Goal: Task Accomplishment & Management: Use online tool/utility

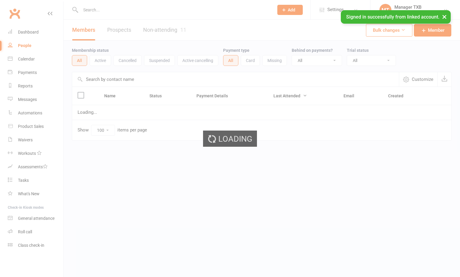
select select "100"
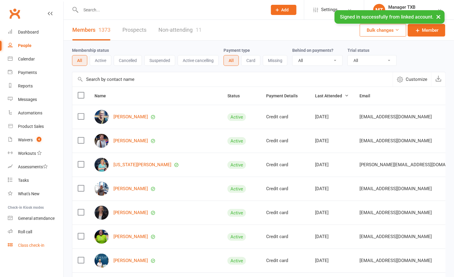
click at [35, 246] on div "Class check-in" at bounding box center [31, 245] width 26 height 5
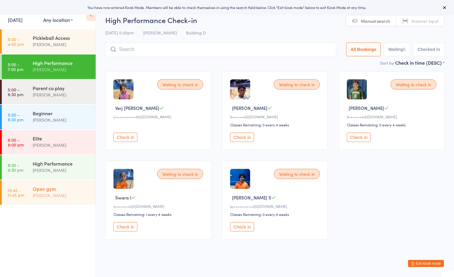
click at [67, 194] on div "[PERSON_NAME]" at bounding box center [62, 195] width 58 height 7
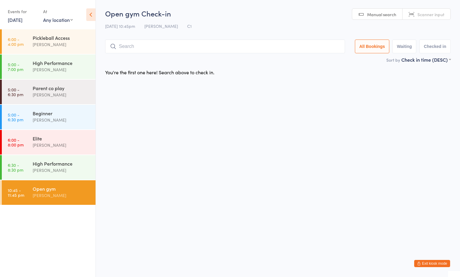
click at [65, 197] on div "[PERSON_NAME]" at bounding box center [62, 195] width 58 height 7
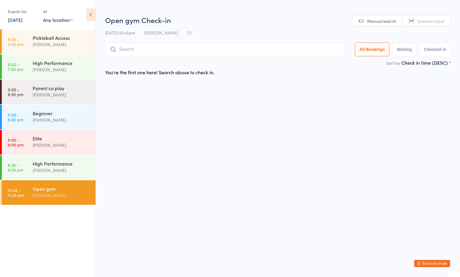
click at [56, 190] on div "Open gym" at bounding box center [62, 189] width 58 height 7
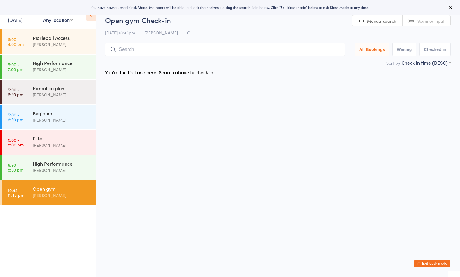
click at [58, 195] on div "[PERSON_NAME]" at bounding box center [62, 195] width 58 height 7
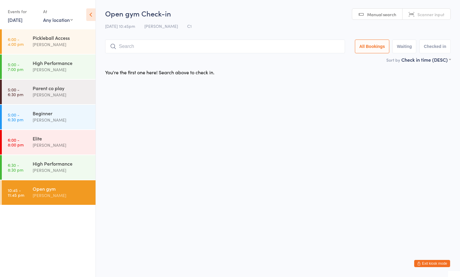
drag, startPoint x: 37, startPoint y: 231, endPoint x: 42, endPoint y: 226, distance: 7.2
click at [42, 226] on ul "6:00 - 4:00 pm Pickleball Access Boyd Tahtat 5:00 - 7:00 pm High Performance Ay…" at bounding box center [48, 153] width 96 height 248
click at [69, 189] on div "Open gym" at bounding box center [62, 189] width 58 height 7
click at [441, 264] on button "Exit kiosk mode" at bounding box center [433, 263] width 36 height 7
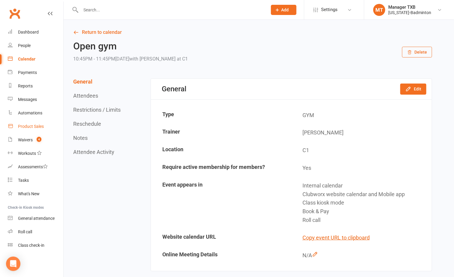
click at [27, 124] on div "Product Sales" at bounding box center [31, 126] width 26 height 5
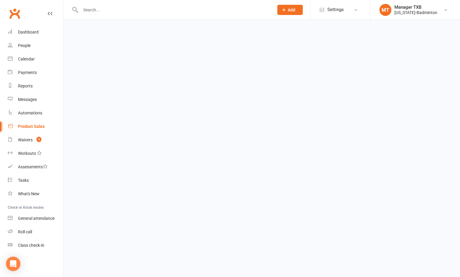
select select "100"
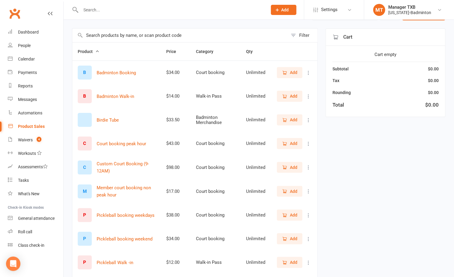
scroll to position [45, 0]
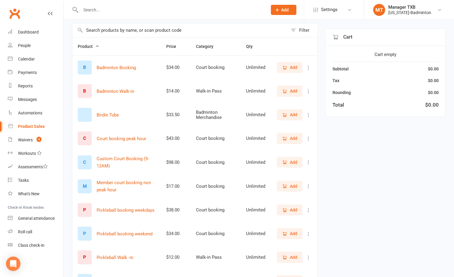
click at [290, 189] on span "Add" at bounding box center [293, 186] width 7 height 7
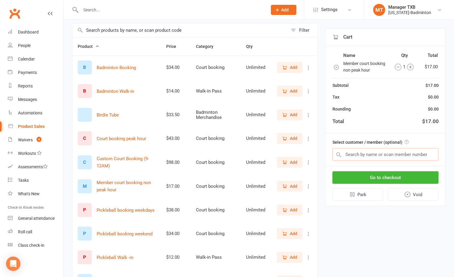
click at [356, 154] on input "text" at bounding box center [385, 154] width 106 height 13
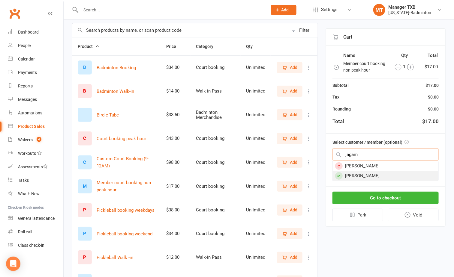
type input "jagam"
click at [373, 176] on div "Jagan kumar Rudravaram" at bounding box center [385, 176] width 106 height 10
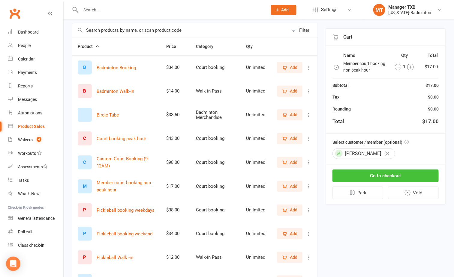
click at [361, 182] on button "Go to checkout" at bounding box center [385, 176] width 106 height 13
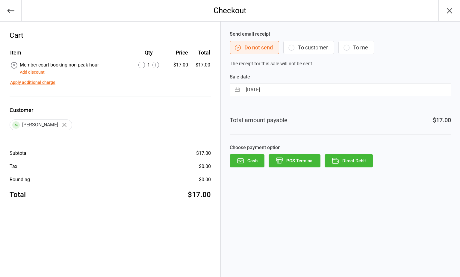
click at [312, 44] on button "To customer" at bounding box center [309, 47] width 51 height 13
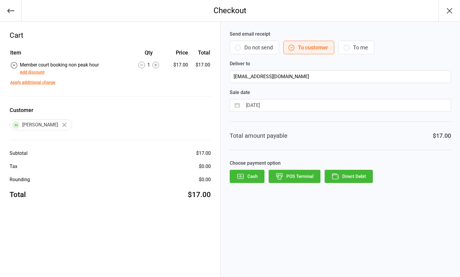
click at [353, 173] on button "Direct Debit" at bounding box center [349, 176] width 48 height 13
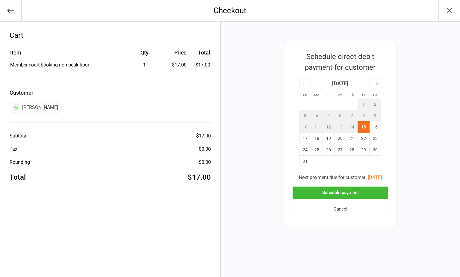
click at [348, 189] on button "Schedule payment" at bounding box center [341, 193] width 96 height 12
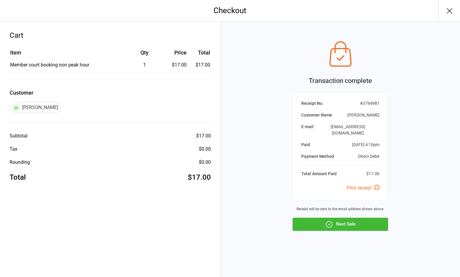
click at [450, 7] on icon "button" at bounding box center [450, 11] width 10 height 10
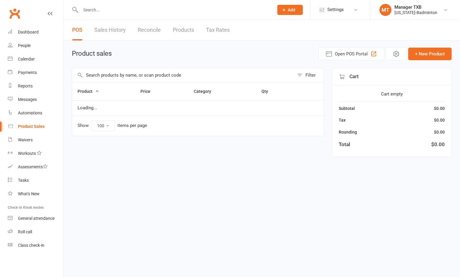
select select "100"
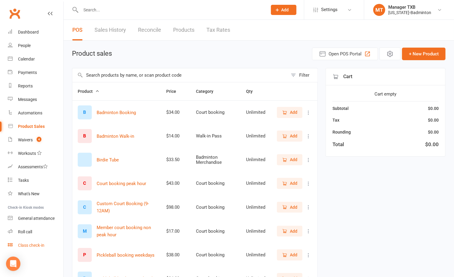
click at [31, 249] on link "Class check-in" at bounding box center [35, 245] width 55 height 13
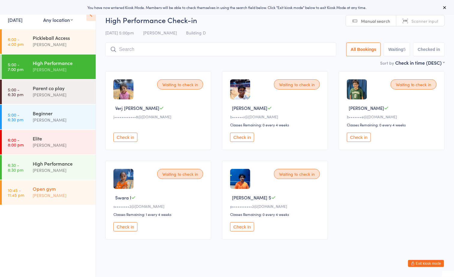
click at [48, 200] on div "Open gym [PERSON_NAME]" at bounding box center [64, 192] width 63 height 24
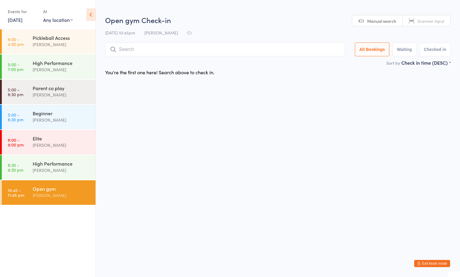
click at [421, 24] on span "Scanner input" at bounding box center [431, 21] width 27 height 6
click at [379, 24] on span "Manual search" at bounding box center [382, 21] width 29 height 6
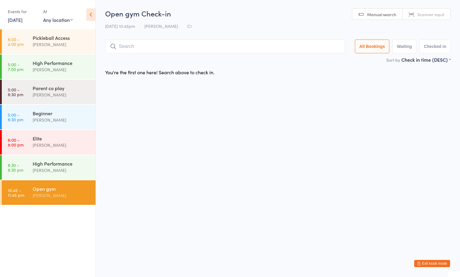
click at [436, 43] on button "Checked in" at bounding box center [435, 47] width 31 height 14
click at [370, 46] on button "All Bookings" at bounding box center [372, 47] width 35 height 14
click at [9, 21] on link "[DATE]" at bounding box center [15, 19] width 15 height 7
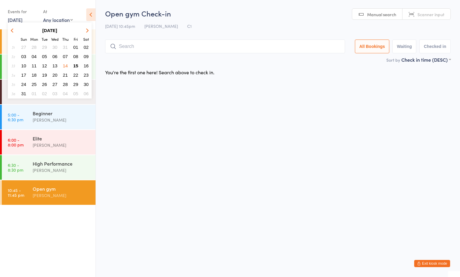
click at [65, 65] on span "14" at bounding box center [65, 65] width 5 height 5
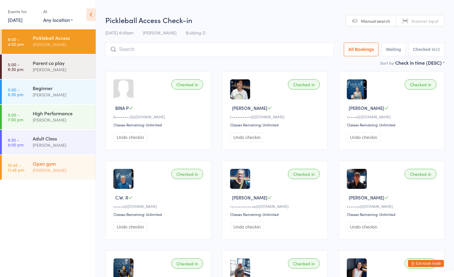
click at [58, 173] on div "[PERSON_NAME]" at bounding box center [62, 170] width 58 height 7
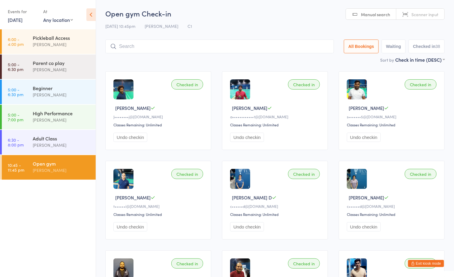
click at [21, 20] on link "[DATE]" at bounding box center [15, 19] width 15 height 7
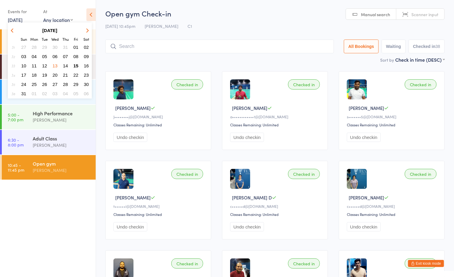
click at [76, 63] on span "15" at bounding box center [75, 65] width 5 height 5
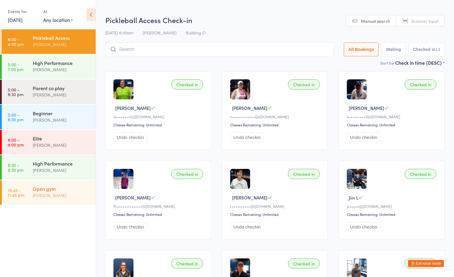
click at [73, 193] on div "[PERSON_NAME]" at bounding box center [62, 195] width 58 height 7
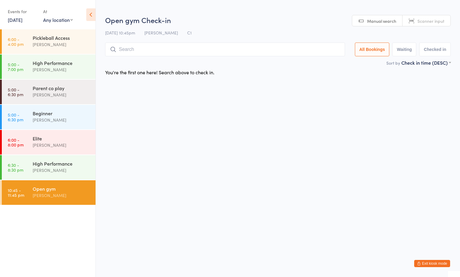
click at [237, 23] on h2 "Open gym Check-in" at bounding box center [278, 20] width 346 height 10
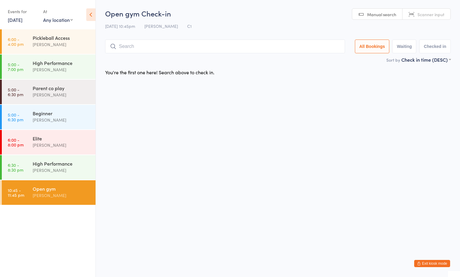
click at [204, 54] on div "Open gym Check-in [DATE] 10:45pm [PERSON_NAME] Tahtat C1 Manual search Scanner …" at bounding box center [278, 32] width 346 height 48
click at [206, 49] on input "search" at bounding box center [225, 47] width 240 height 14
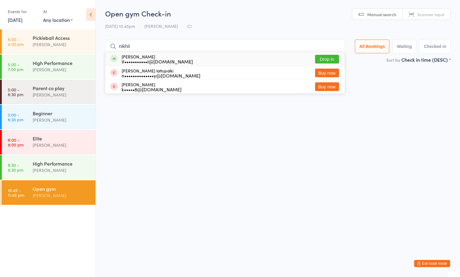
type input "nikhil"
click at [333, 59] on button "Drop in" at bounding box center [327, 59] width 24 height 9
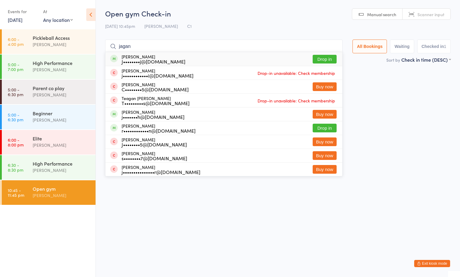
type input "jagan"
click at [324, 60] on button "Drop in" at bounding box center [325, 59] width 24 height 9
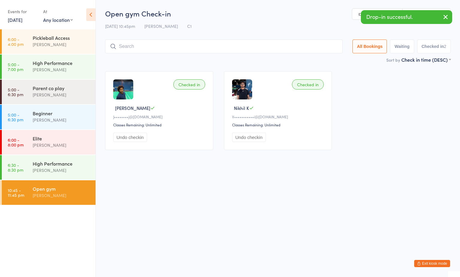
click at [150, 46] on input "search" at bounding box center [224, 47] width 238 height 14
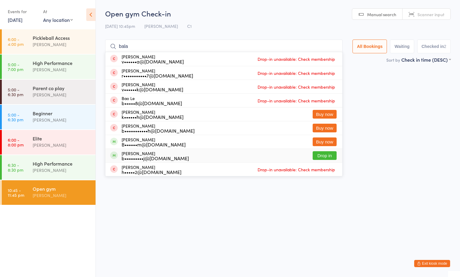
type input "bala"
click at [322, 157] on button "Drop in" at bounding box center [325, 155] width 24 height 9
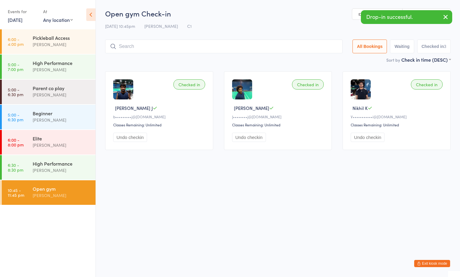
click at [179, 45] on input "search" at bounding box center [224, 47] width 238 height 14
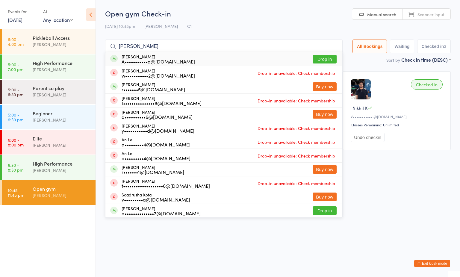
type input "[PERSON_NAME]"
click at [333, 60] on button "Drop in" at bounding box center [325, 59] width 24 height 9
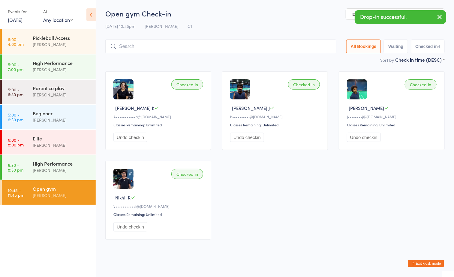
click at [165, 49] on input "search" at bounding box center [220, 47] width 231 height 14
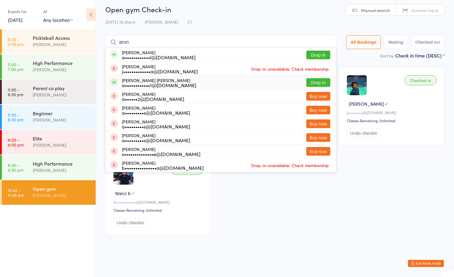
type input "arun"
click at [319, 79] on button "Drop in" at bounding box center [318, 82] width 24 height 9
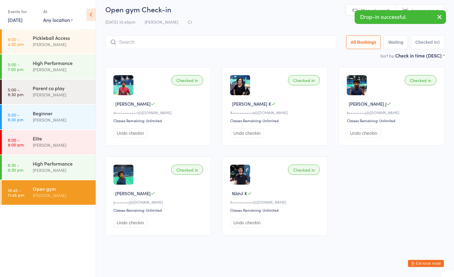
click at [201, 42] on input "search" at bounding box center [220, 42] width 231 height 14
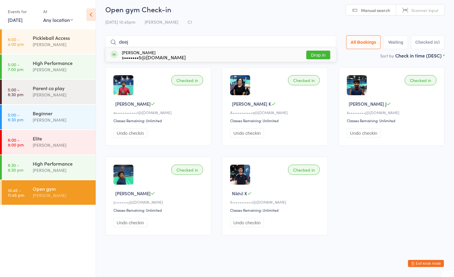
type input "deej"
click at [320, 53] on button "Drop in" at bounding box center [318, 55] width 24 height 9
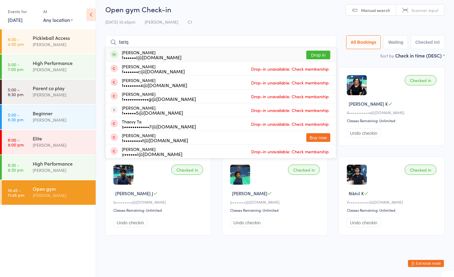
type input "tariq"
click at [314, 54] on button "Drop in" at bounding box center [318, 55] width 24 height 9
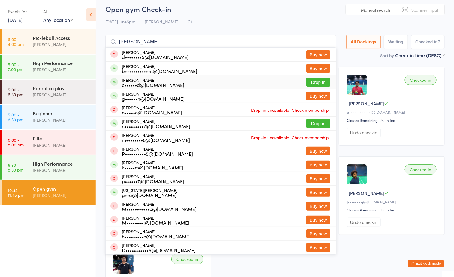
type input "[PERSON_NAME]"
click at [314, 83] on button "Drop in" at bounding box center [318, 82] width 24 height 9
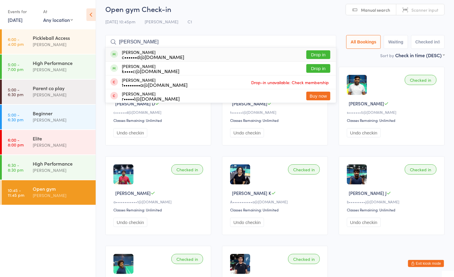
type input "[PERSON_NAME]"
click at [313, 53] on button "Drop in" at bounding box center [318, 54] width 24 height 9
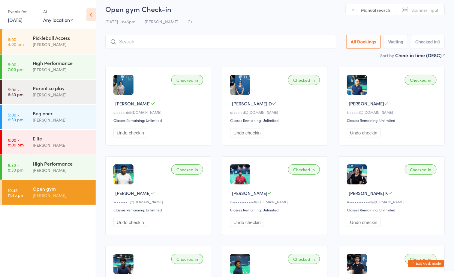
click at [258, 11] on h2 "Open gym Check-in" at bounding box center [274, 9] width 339 height 10
click at [67, 239] on ul "6:00 - 4:00 pm Pickleball Access [PERSON_NAME] 5:00 - 7:00 pm High Performance …" at bounding box center [48, 153] width 96 height 248
click at [55, 110] on div "Beginner" at bounding box center [62, 113] width 58 height 7
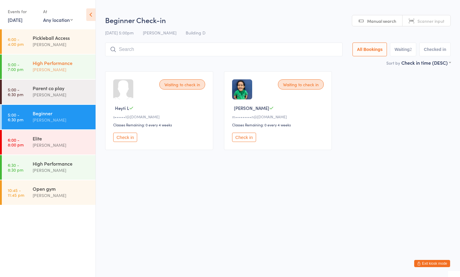
click at [56, 57] on div "High Performance [PERSON_NAME]" at bounding box center [64, 67] width 63 height 24
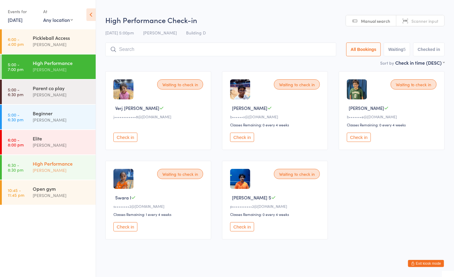
click at [53, 165] on div "High Performance" at bounding box center [62, 163] width 58 height 7
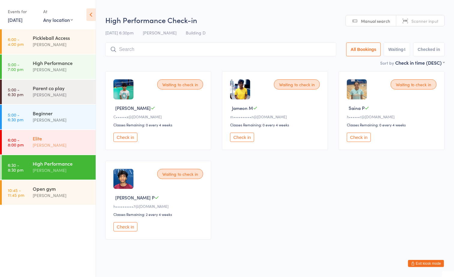
click at [58, 137] on div "Elite" at bounding box center [62, 138] width 58 height 7
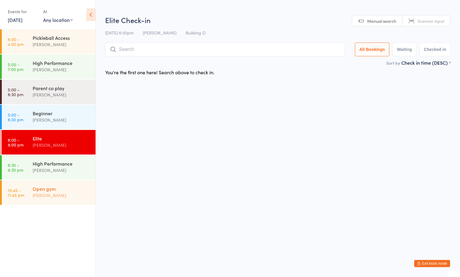
click at [61, 191] on div "Open gym" at bounding box center [62, 189] width 58 height 7
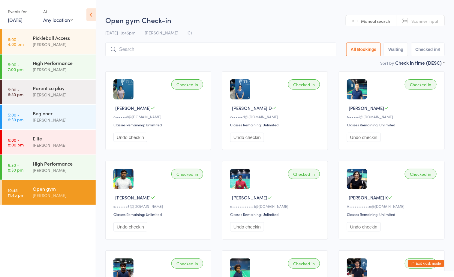
click at [61, 224] on ul "6:00 - 4:00 pm Pickleball Access [PERSON_NAME] 5:00 - 7:00 pm High Performance …" at bounding box center [48, 153] width 96 height 248
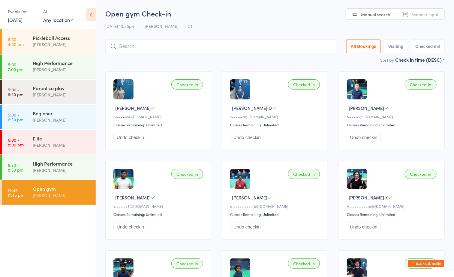
click at [211, 49] on input "search" at bounding box center [220, 47] width 231 height 14
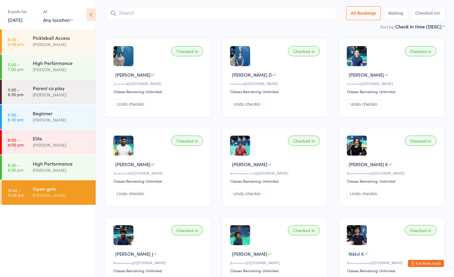
scroll to position [40, 0]
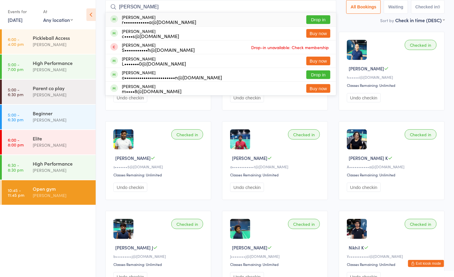
type input "[PERSON_NAME]"
click at [320, 17] on button "Drop in" at bounding box center [318, 19] width 24 height 9
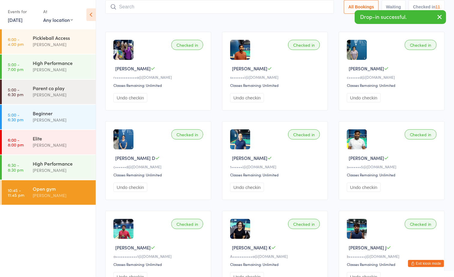
click at [195, 29] on div "Checked in [PERSON_NAME] A r••••••••••••a@[DOMAIN_NAME] Classes Remaining: Unli…" at bounding box center [275, 205] width 350 height 359
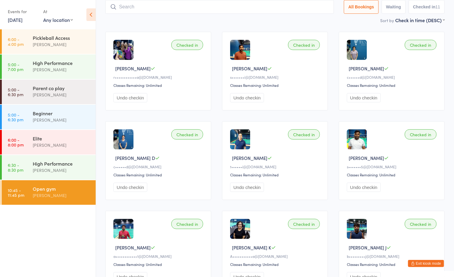
click at [206, 5] on input "search" at bounding box center [219, 7] width 228 height 14
type input "vy"
click at [311, 19] on button "Drop in" at bounding box center [316, 19] width 24 height 9
